Goal: Task Accomplishment & Management: Complete application form

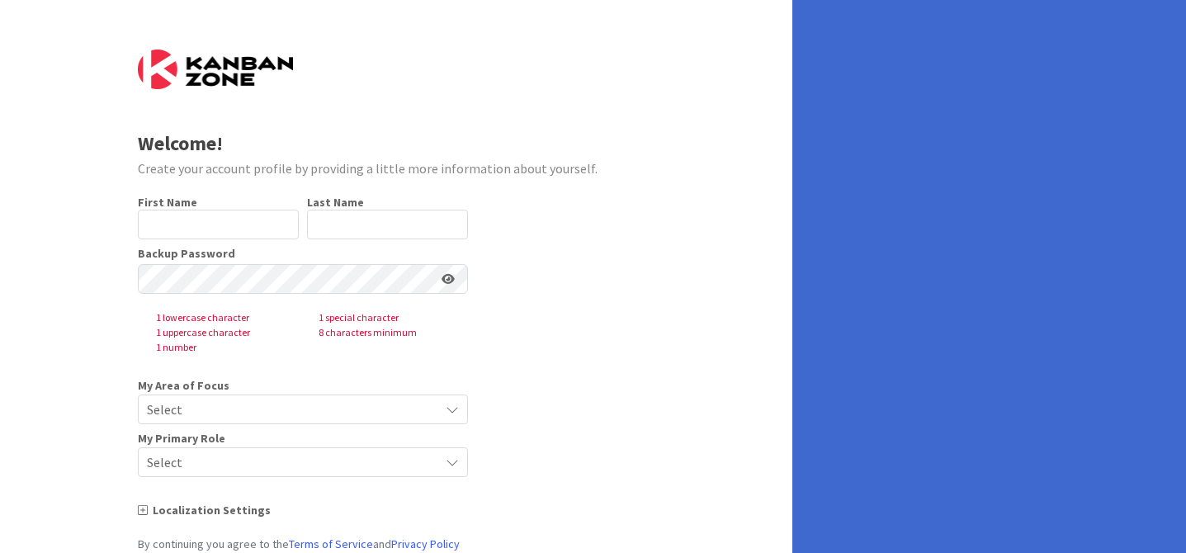
type input "[PERSON_NAME]"
type input "NONEAKER"
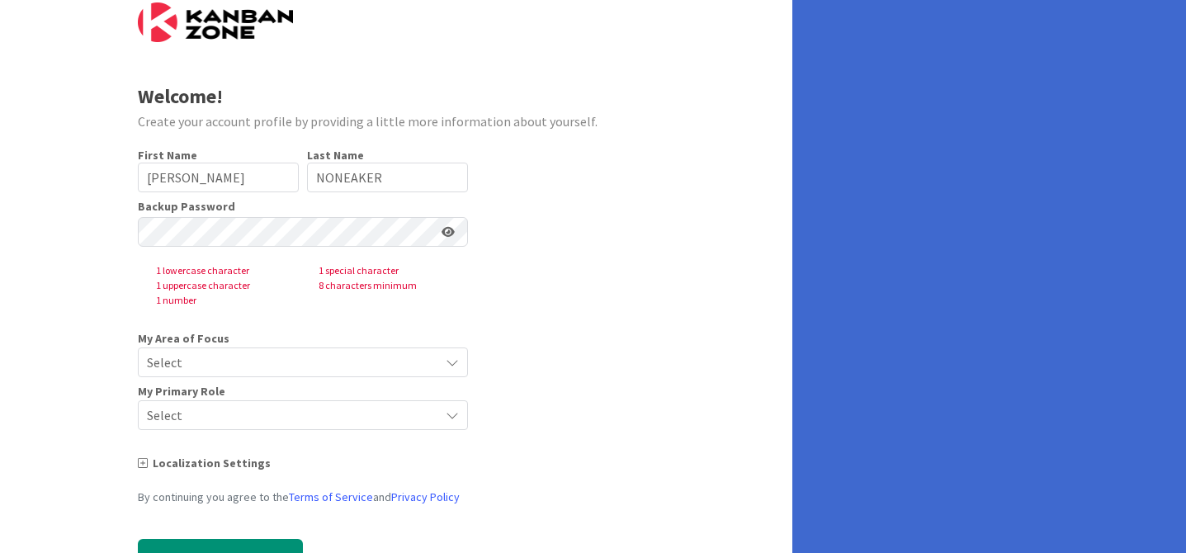
scroll to position [65, 0]
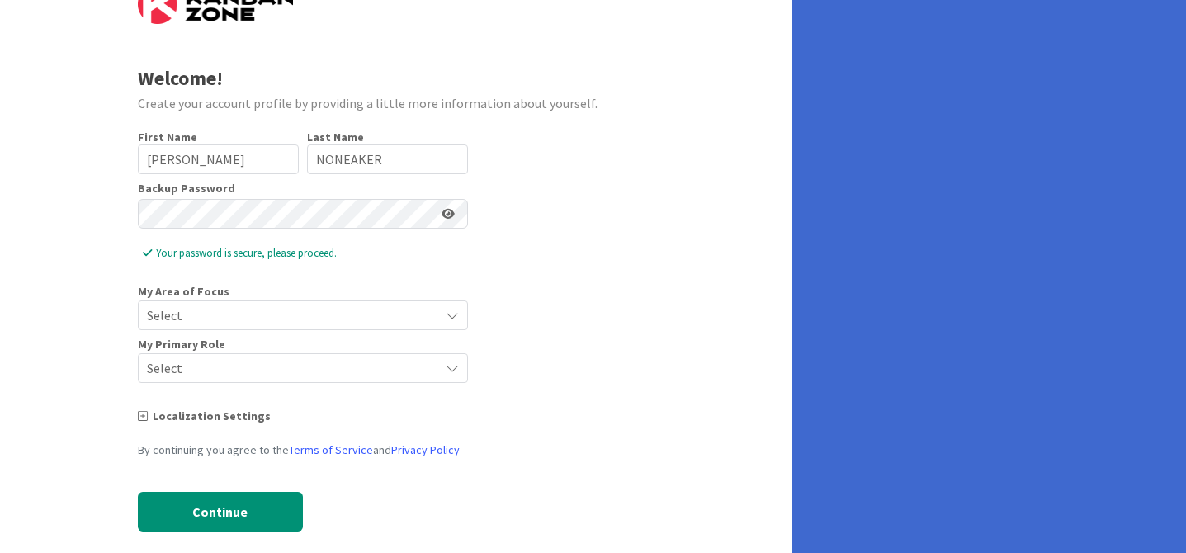
click at [448, 216] on icon at bounding box center [447, 214] width 13 height 12
click at [368, 309] on span "Select" at bounding box center [289, 315] width 284 height 23
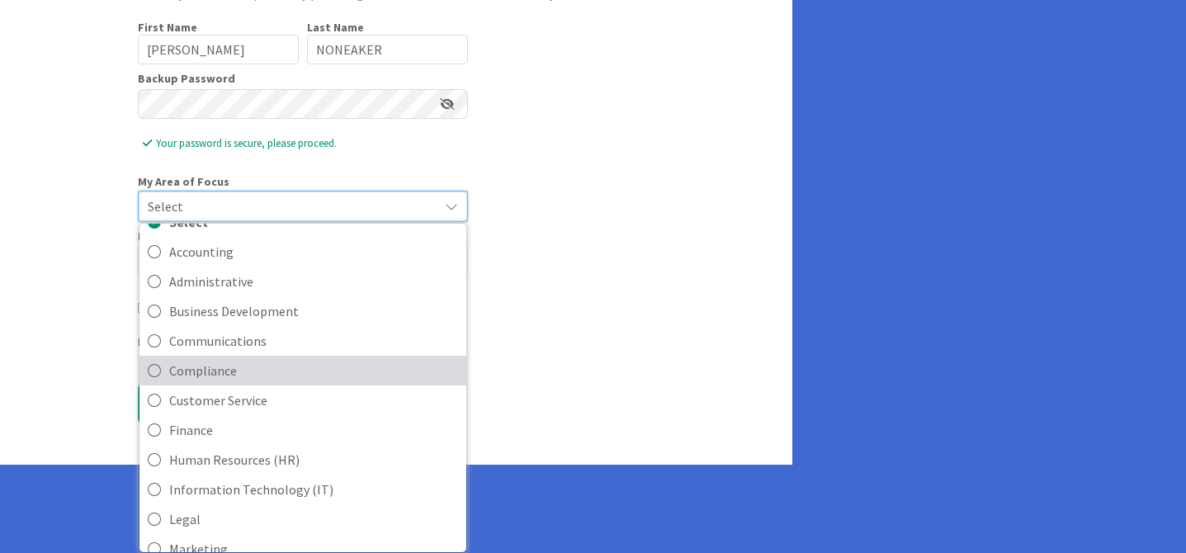
scroll to position [13, 0]
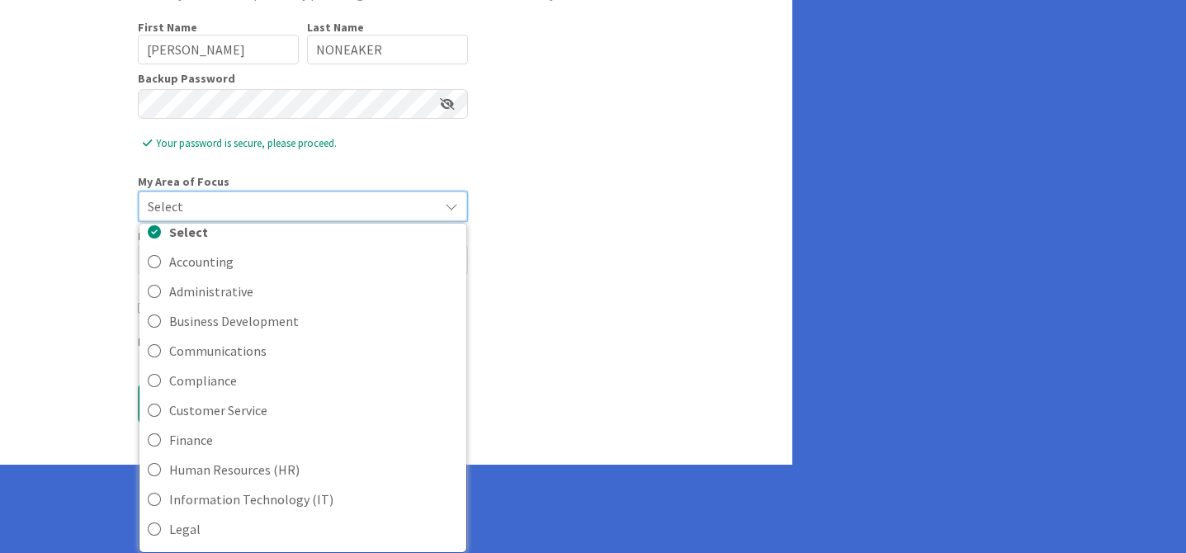
click at [560, 238] on form "Welcome! Create your account profile by providing a little more information abo…" at bounding box center [396, 162] width 517 height 574
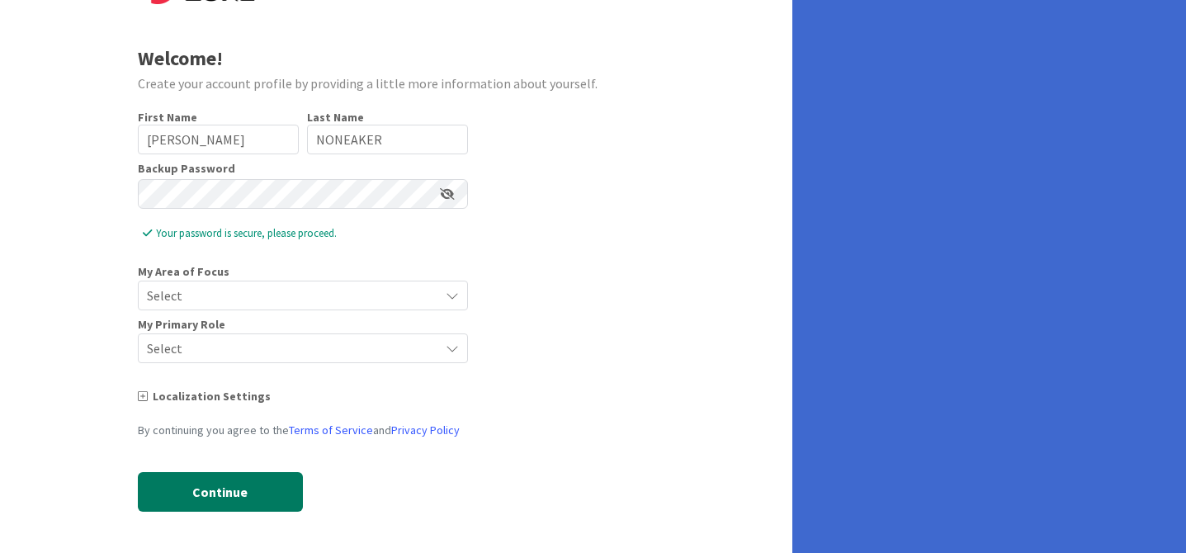
click at [226, 503] on button "Continue" at bounding box center [220, 492] width 165 height 40
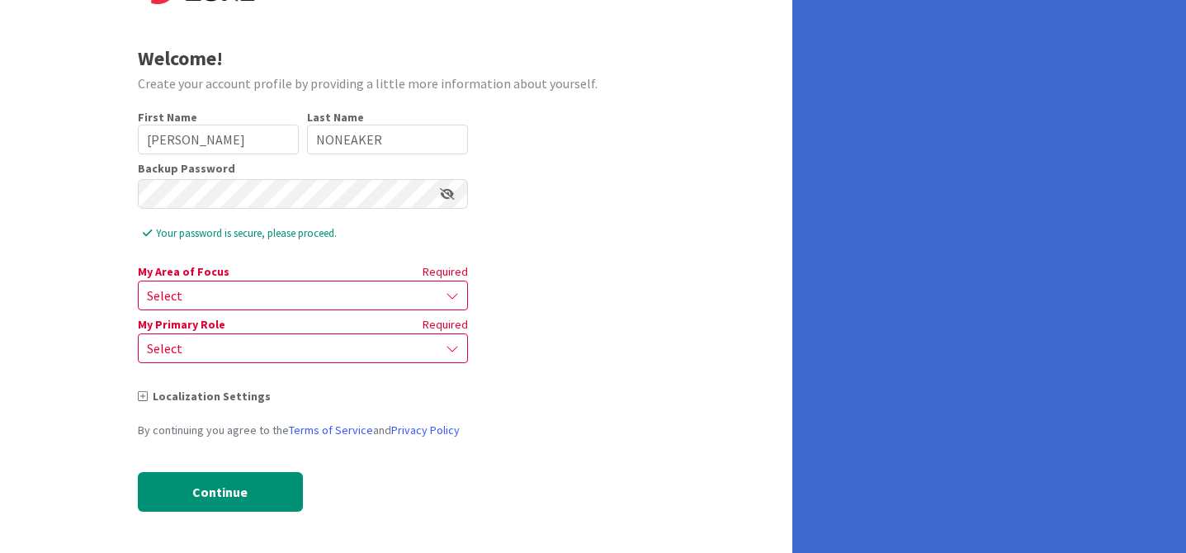
click at [310, 299] on span "Select" at bounding box center [289, 295] width 284 height 23
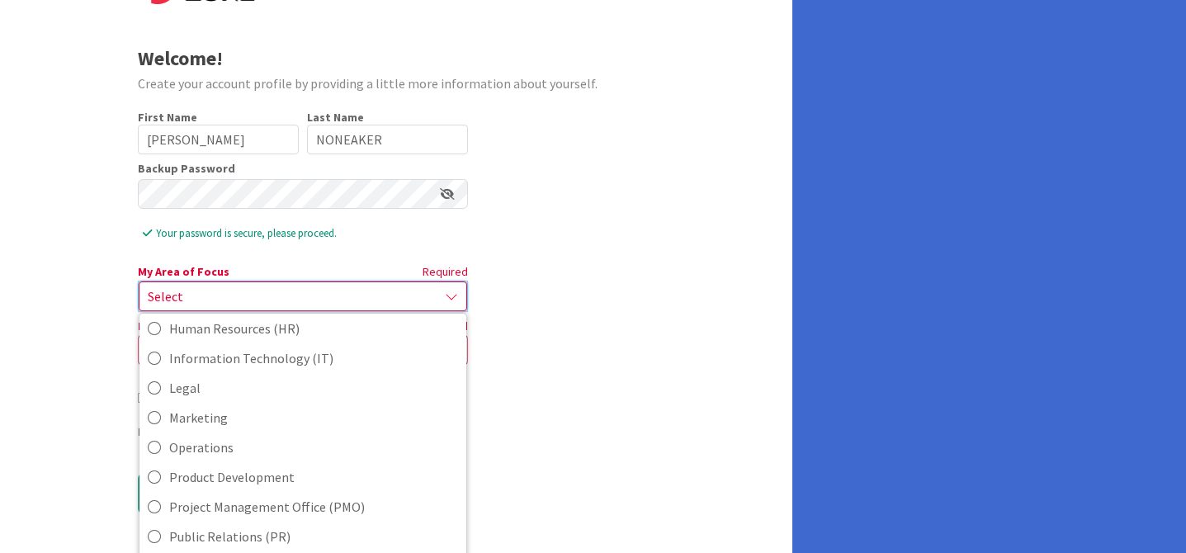
scroll to position [368, 0]
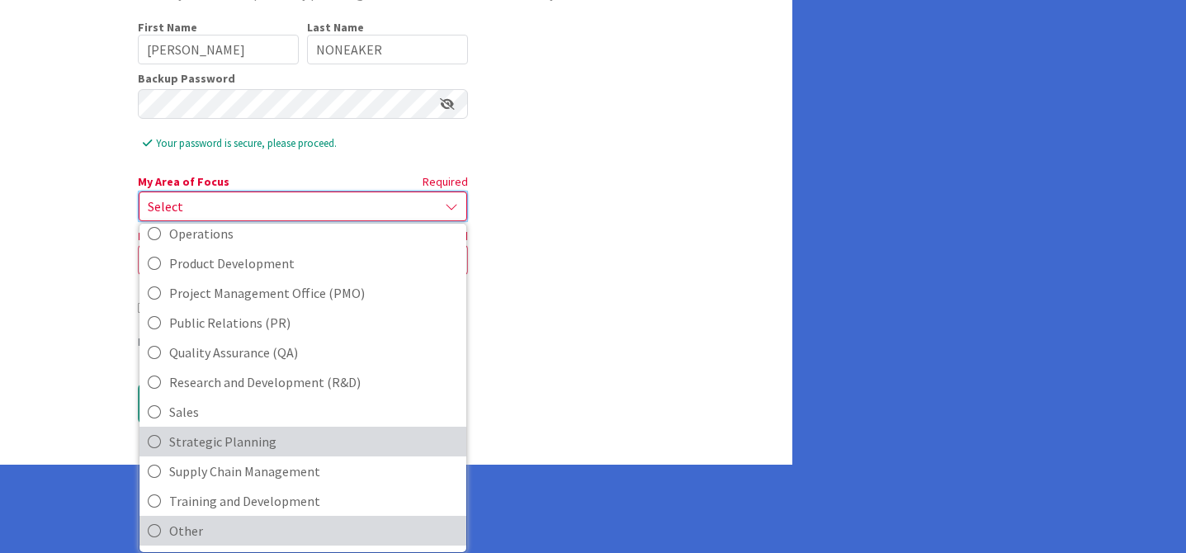
click at [196, 535] on span "Other" at bounding box center [313, 530] width 289 height 25
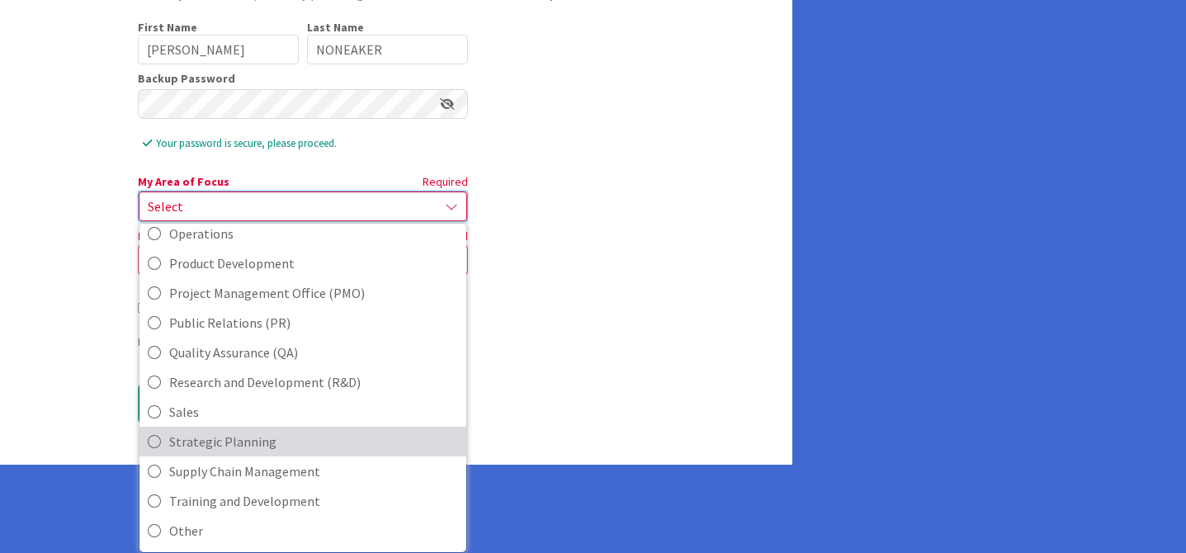
scroll to position [85, 0]
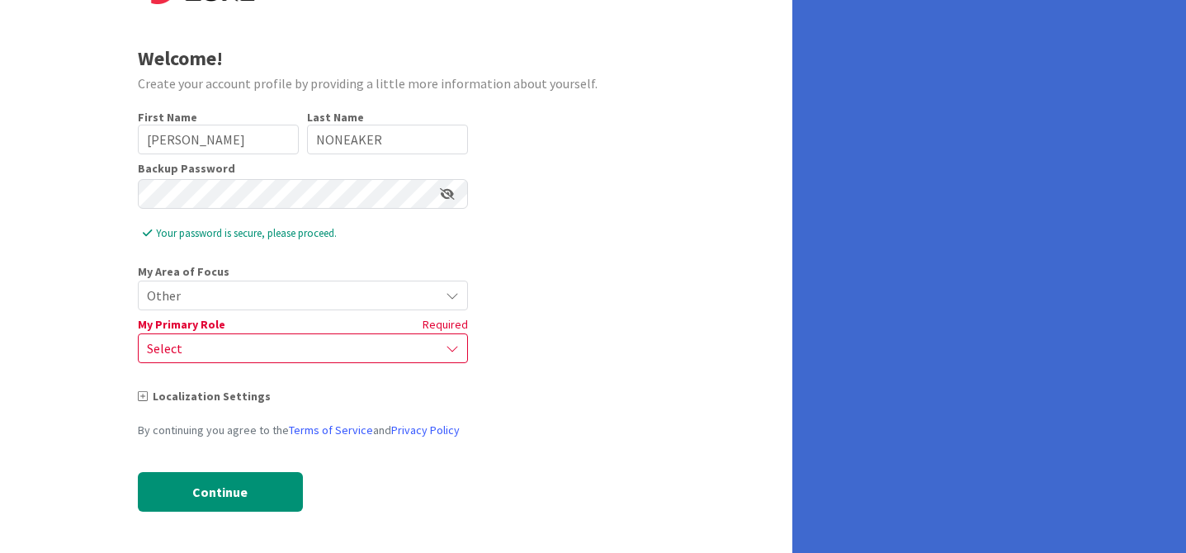
click at [278, 347] on span "Select" at bounding box center [289, 348] width 284 height 23
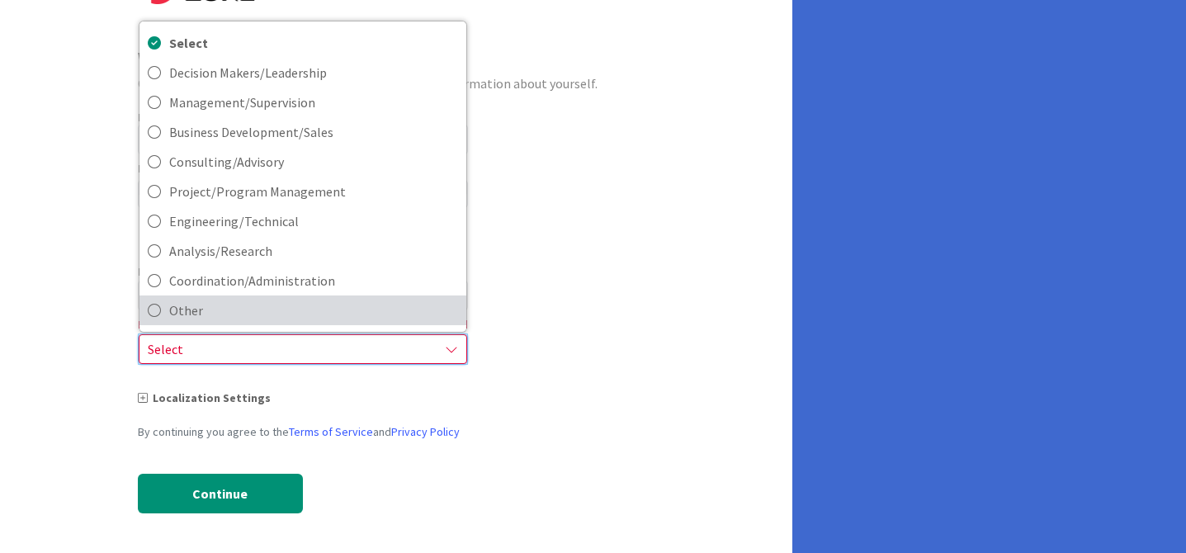
click at [247, 319] on span "Other" at bounding box center [313, 310] width 289 height 25
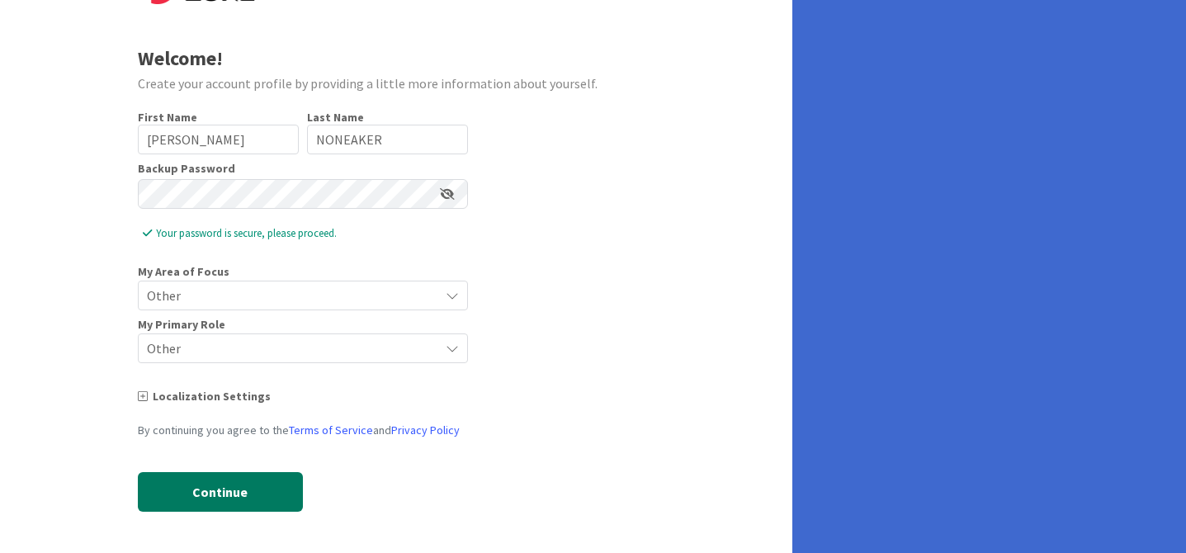
click at [240, 493] on button "Continue" at bounding box center [220, 492] width 165 height 40
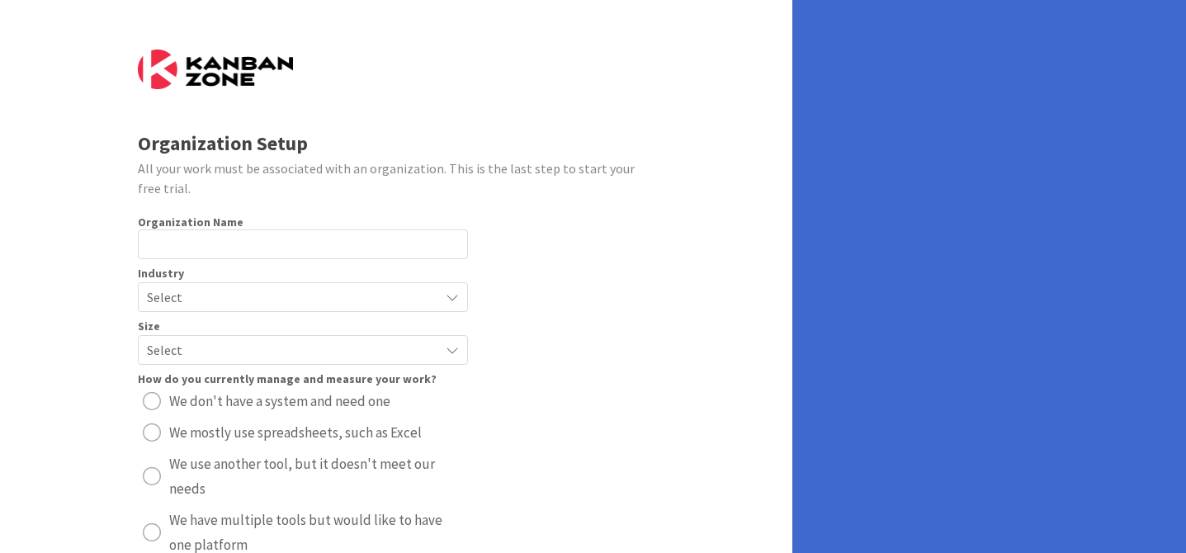
scroll to position [186, 0]
